Goal: Transaction & Acquisition: Purchase product/service

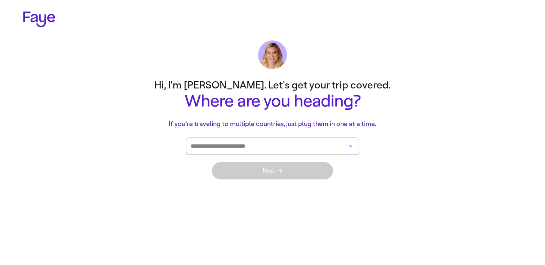
click at [337, 140] on div at bounding box center [272, 145] width 173 height 17
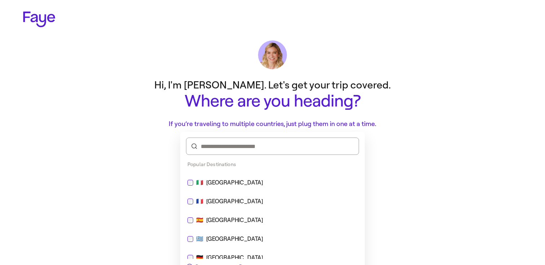
click at [247, 211] on div "🇪🇸 [GEOGRAPHIC_DATA]" at bounding box center [272, 219] width 179 height 17
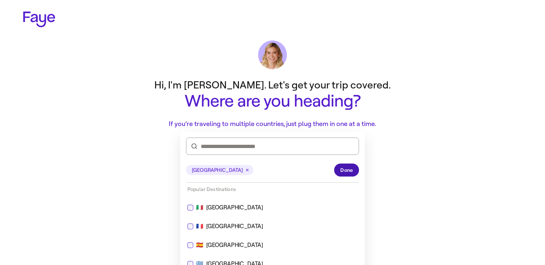
click at [350, 174] on button "Done" at bounding box center [346, 169] width 25 height 13
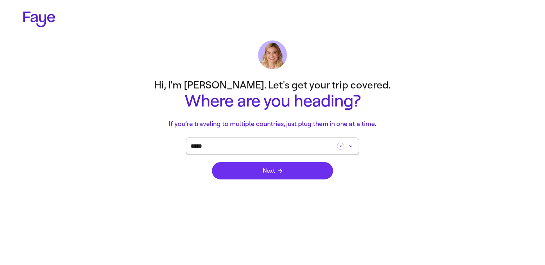
click at [287, 174] on button "Next" at bounding box center [272, 170] width 121 height 17
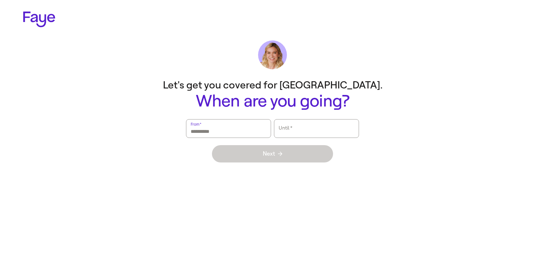
click at [245, 127] on input "From   *" at bounding box center [229, 128] width 76 height 17
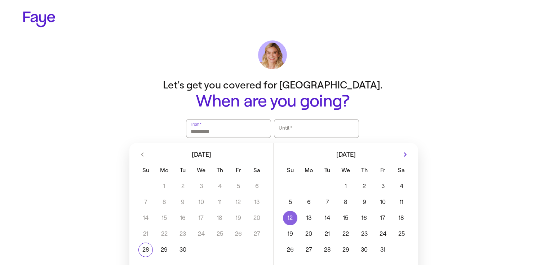
click at [291, 221] on button "12" at bounding box center [290, 218] width 18 height 14
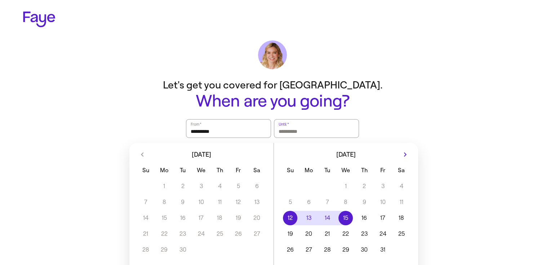
click at [349, 214] on button "15" at bounding box center [346, 218] width 18 height 14
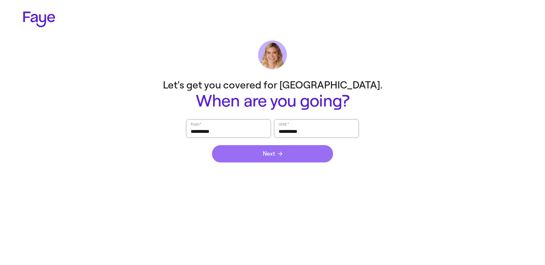
click at [273, 160] on button "Next" at bounding box center [272, 153] width 121 height 17
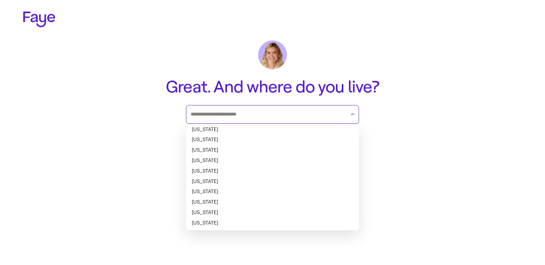
click at [258, 110] on input "text" at bounding box center [268, 114] width 155 height 11
click at [238, 129] on li "[US_STATE]" at bounding box center [272, 129] width 173 height 10
type input "*******"
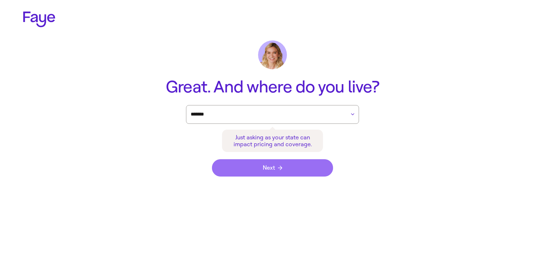
click at [259, 167] on button "Next" at bounding box center [272, 167] width 121 height 17
